Goal: Navigation & Orientation: Find specific page/section

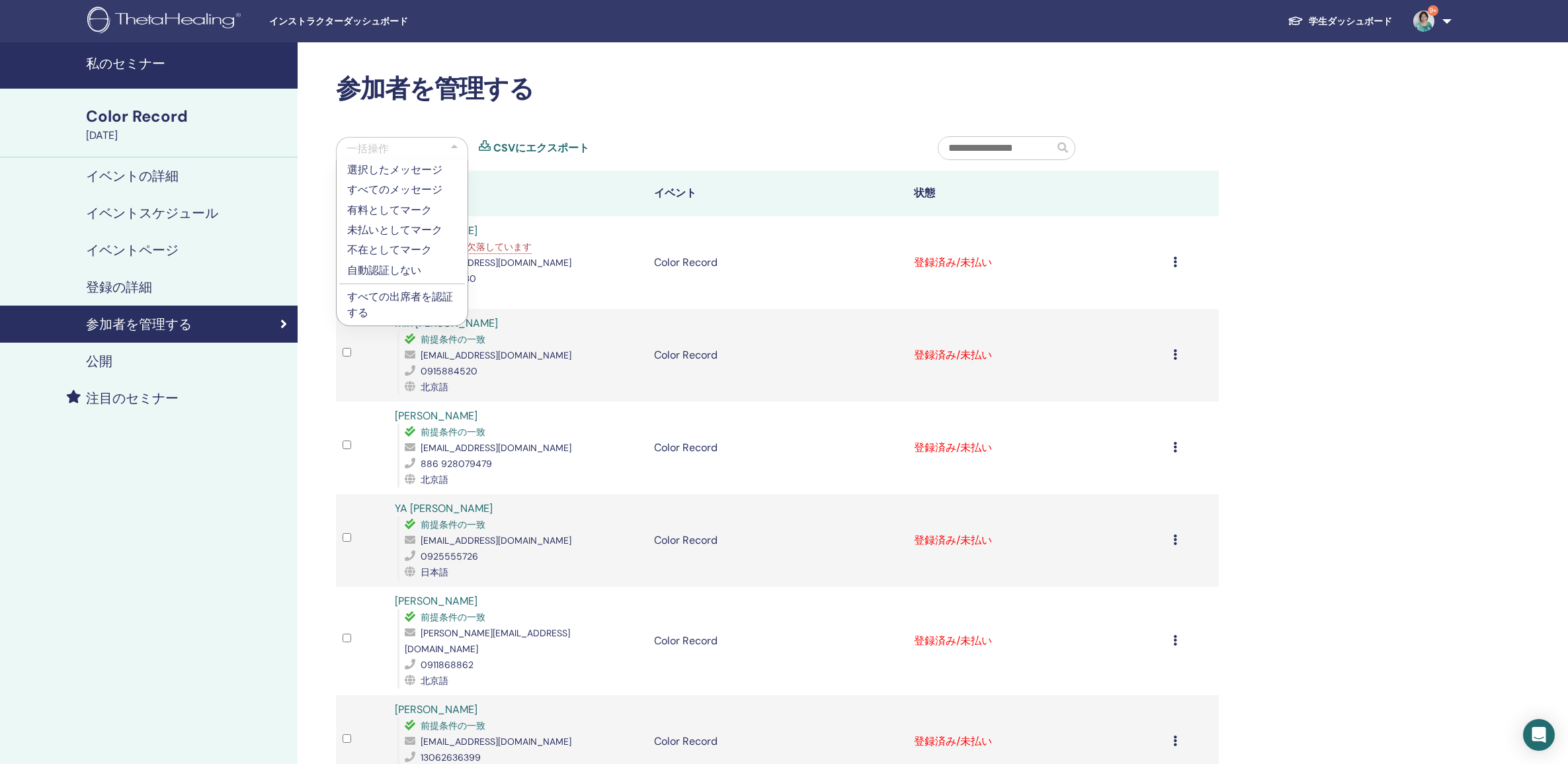
scroll to position [83, 0]
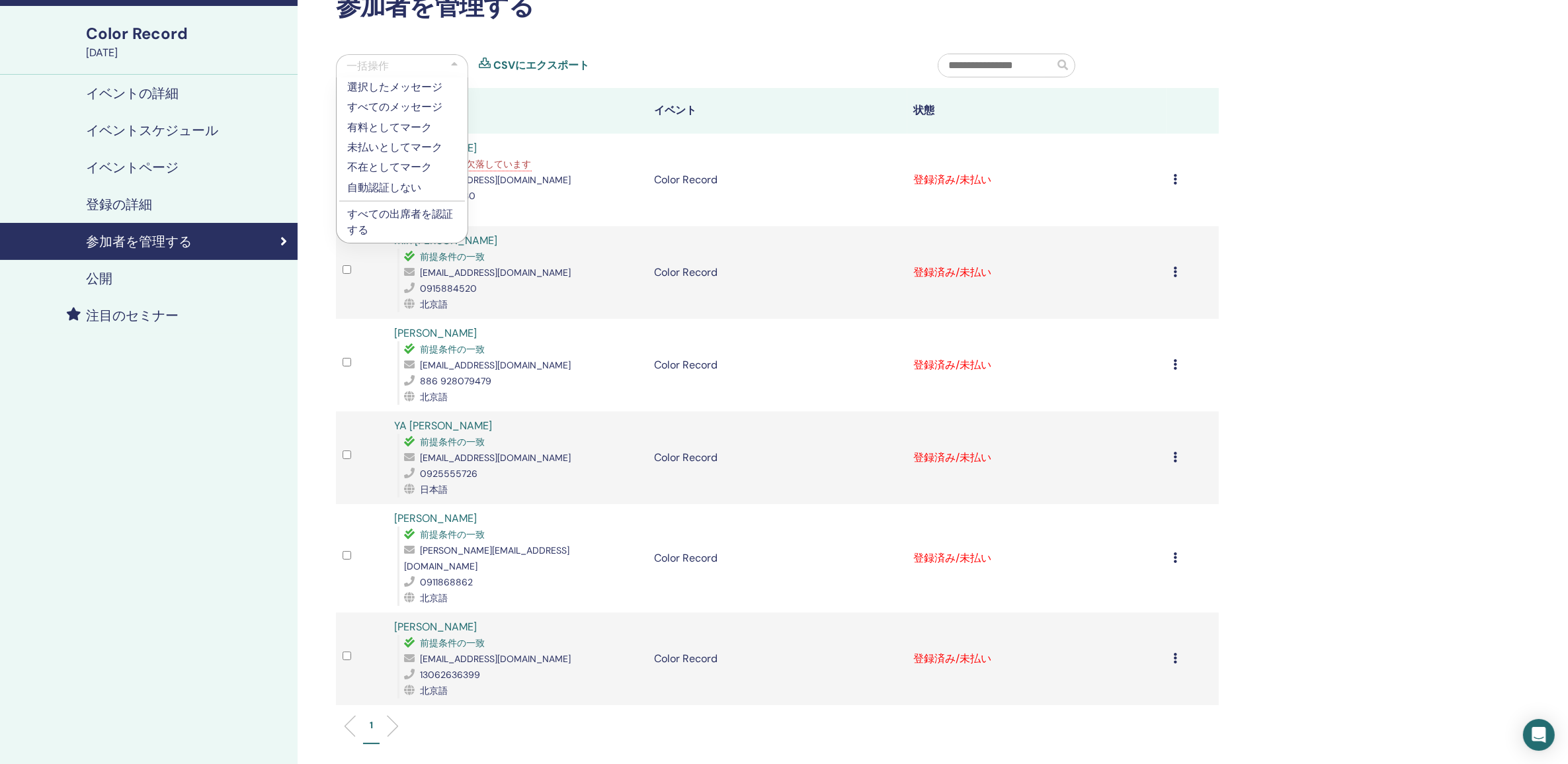
click at [1377, 207] on div "私のセミナー Color Record October 22, 2025 イベントの詳細 イベントスケジュール イベントページ 登録の詳細 参加者を管理する …" at bounding box center [784, 451] width 1568 height 983
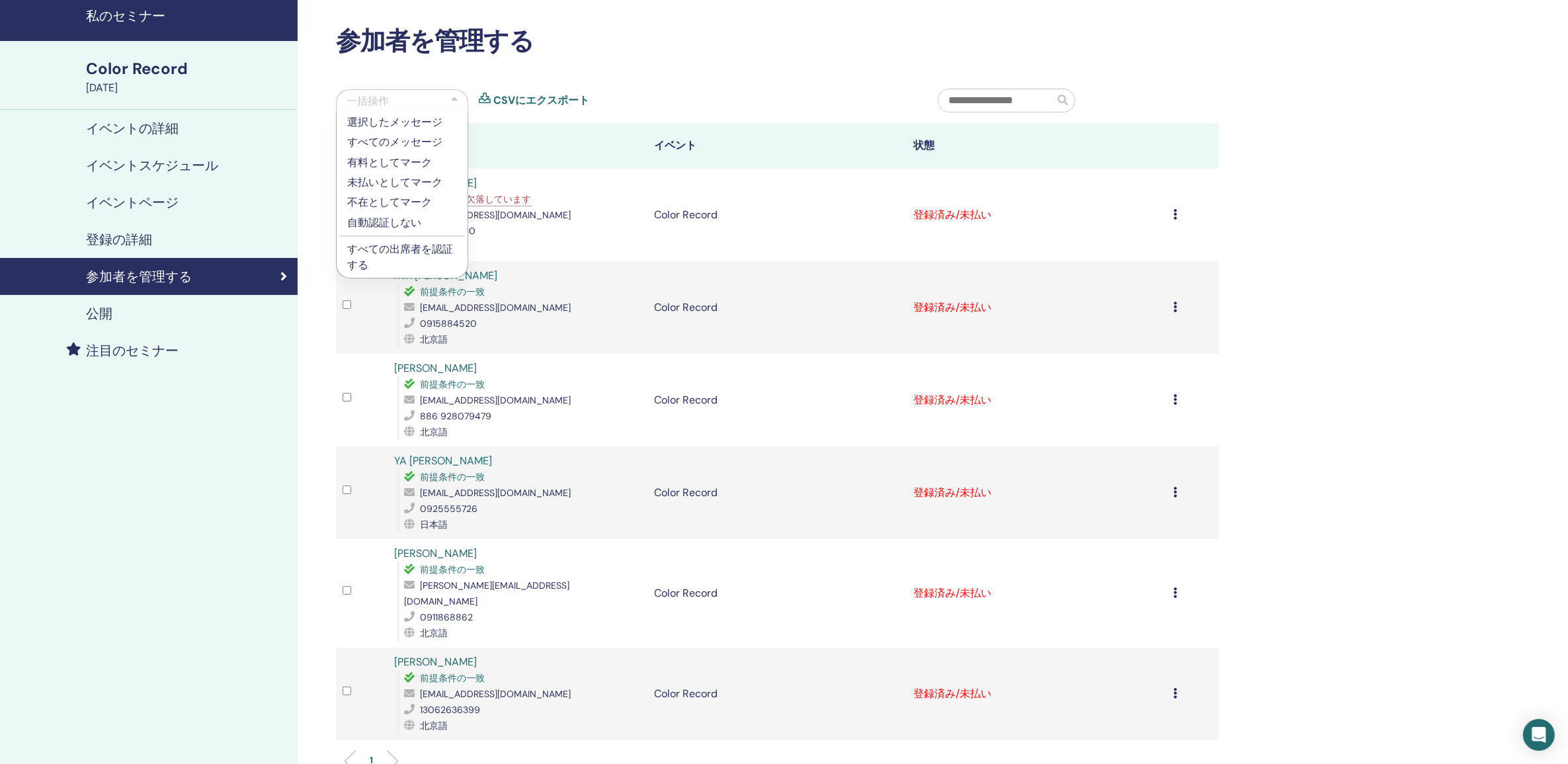
scroll to position [0, 0]
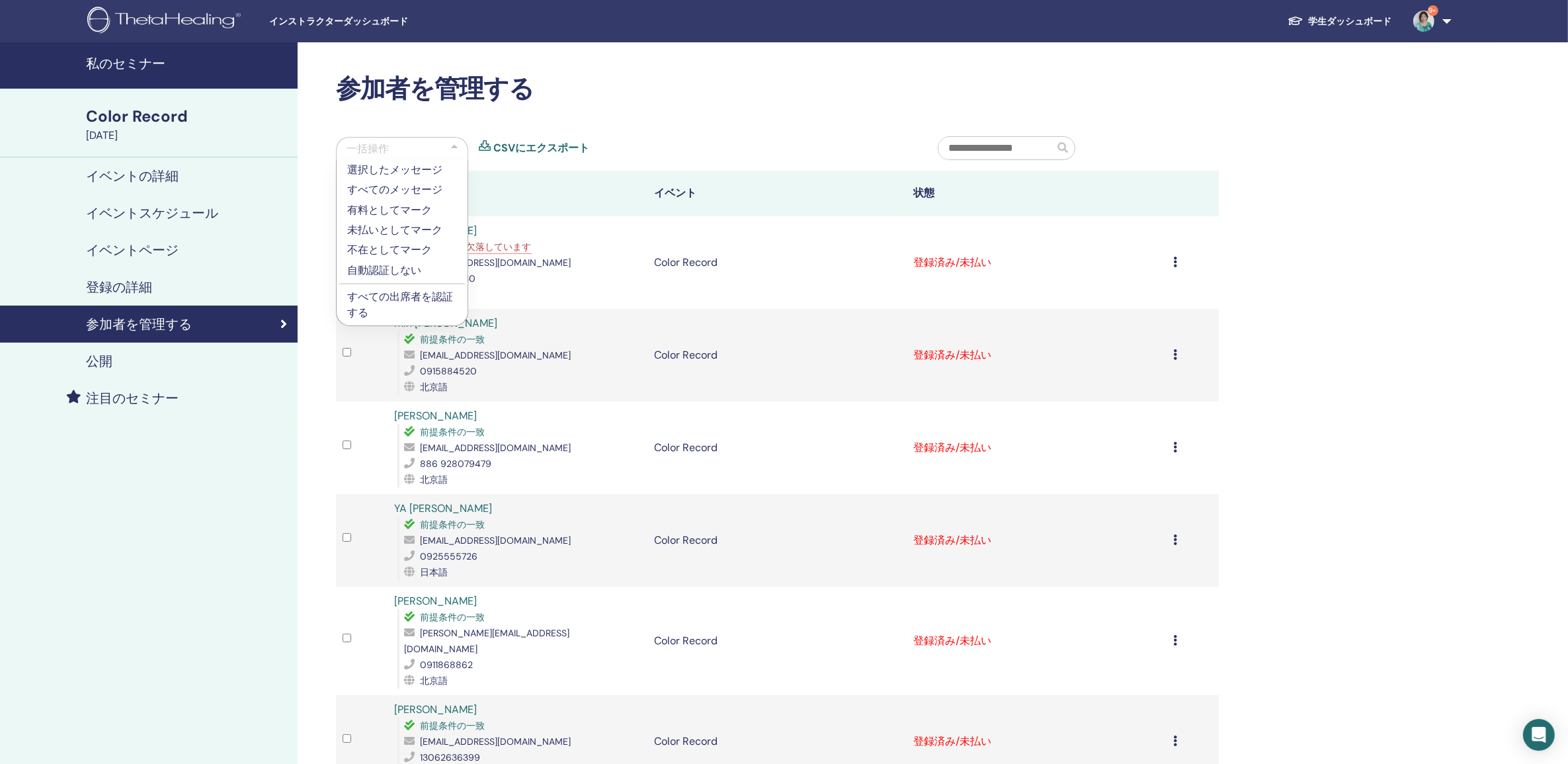
click at [154, 60] on h4 "私のセミナー" at bounding box center [188, 63] width 204 height 16
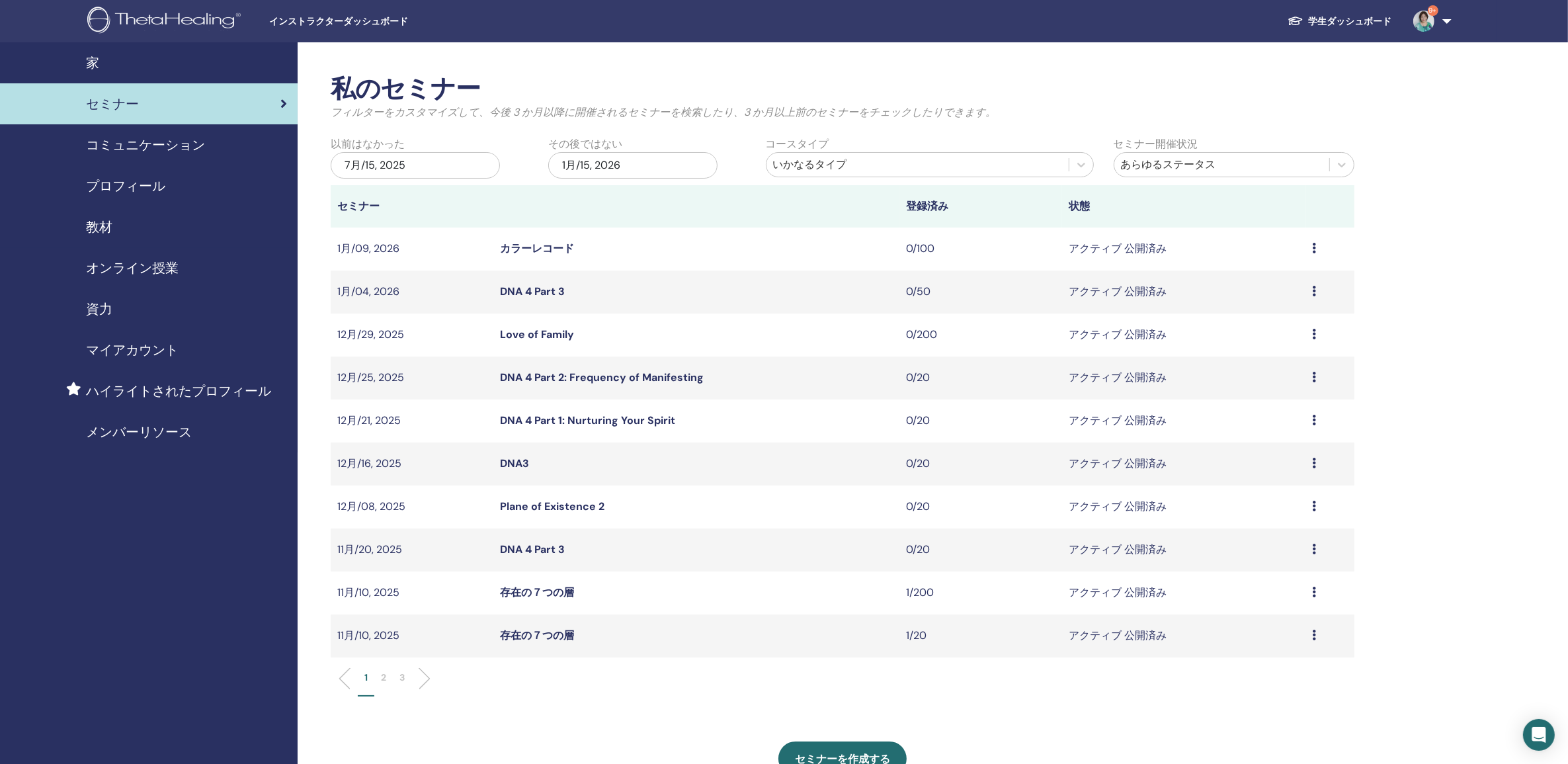
click at [544, 591] on link "存在の７つの層" at bounding box center [537, 592] width 74 height 13
click at [560, 637] on link "存在の７つの層" at bounding box center [537, 635] width 74 height 13
